Goal: Complete application form

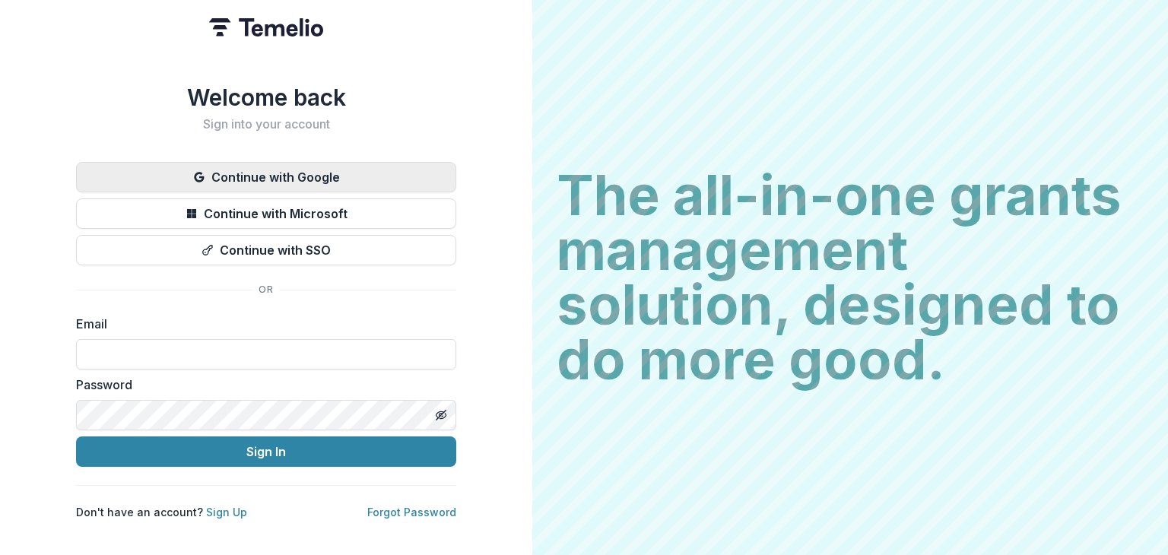
click at [284, 167] on button "Continue with Google" at bounding box center [266, 177] width 380 height 30
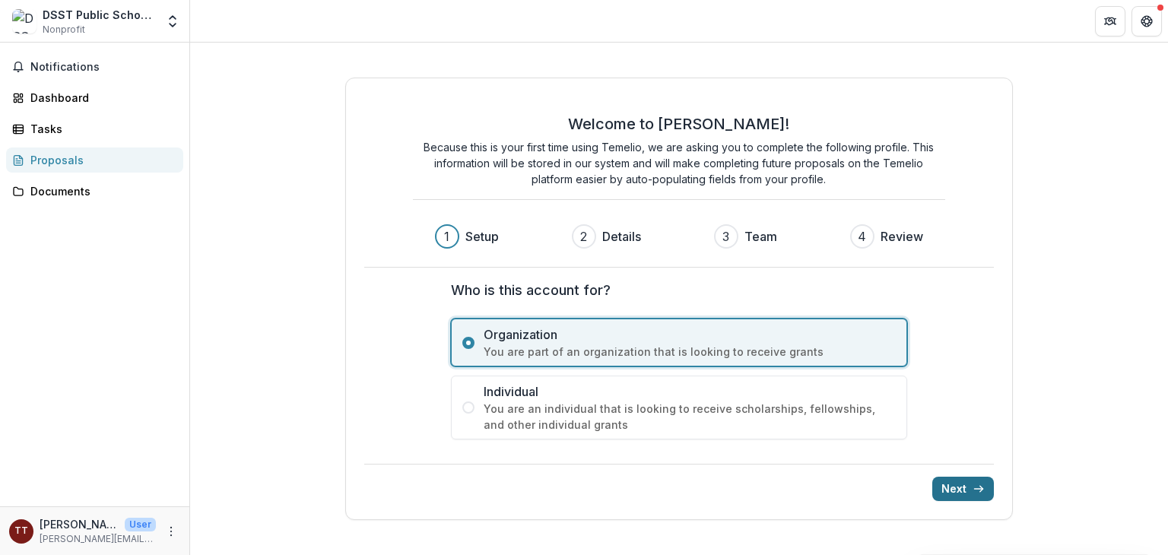
click at [980, 483] on icon "submit" at bounding box center [979, 489] width 12 height 12
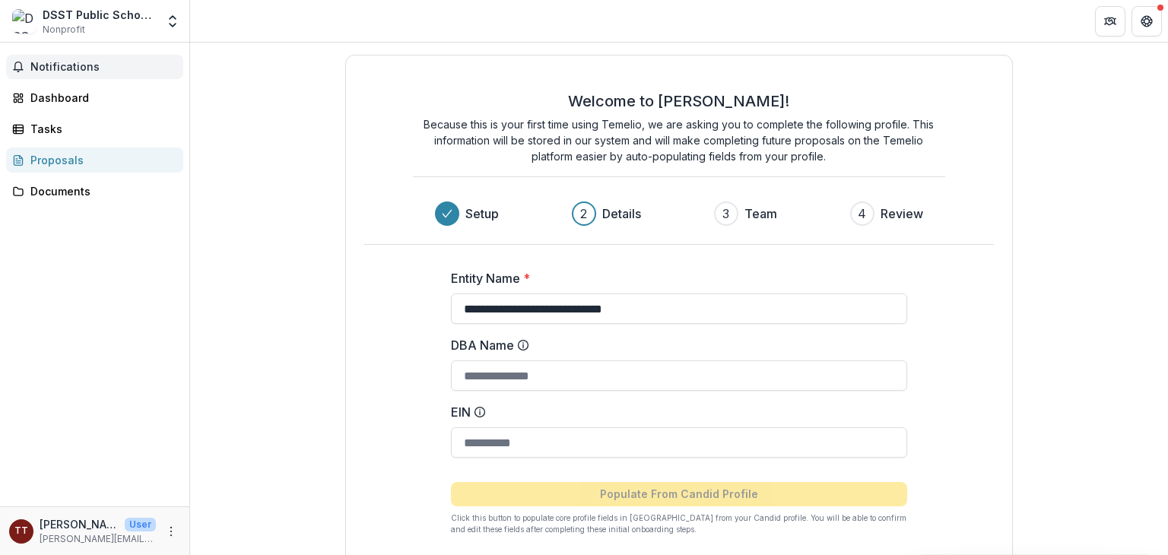
click at [81, 62] on span "Notifications" at bounding box center [103, 67] width 147 height 13
